Goal: Information Seeking & Learning: Learn about a topic

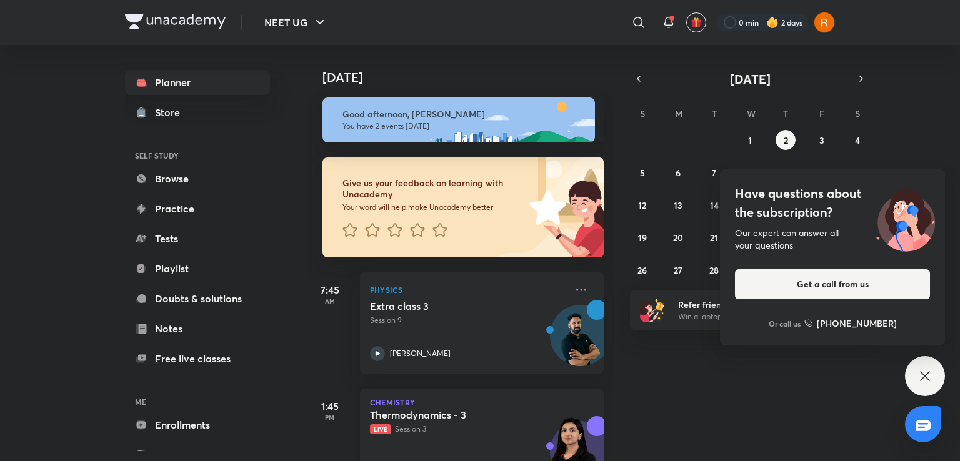
click at [467, 422] on div "Thermodynamics - 3 Live Session 3" at bounding box center [468, 422] width 196 height 26
click at [752, 134] on button "1" at bounding box center [750, 140] width 20 height 20
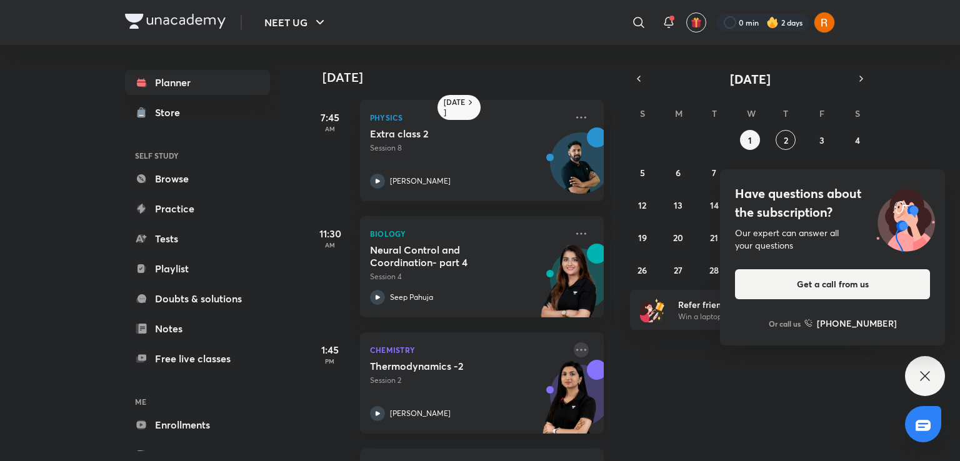
click at [573, 350] on icon at bounding box center [580, 349] width 15 height 15
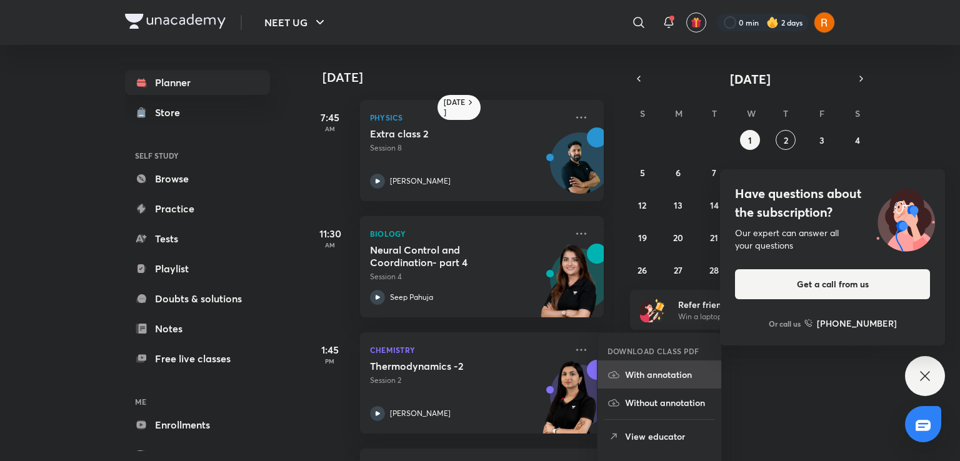
click at [647, 373] on p "With annotation" at bounding box center [668, 374] width 86 height 13
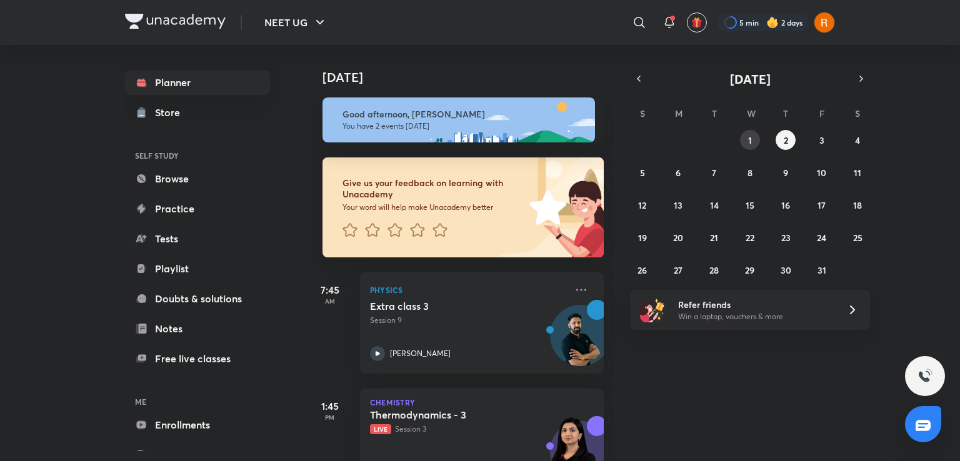
click at [748, 134] on abbr "1" at bounding box center [750, 140] width 4 height 12
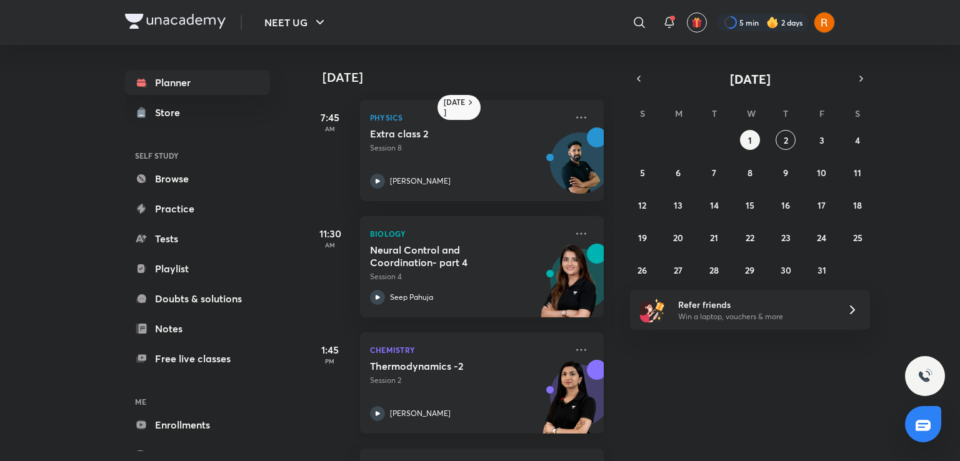
click at [407, 412] on p "[PERSON_NAME]" at bounding box center [420, 413] width 61 height 11
